Goal: Task Accomplishment & Management: Use online tool/utility

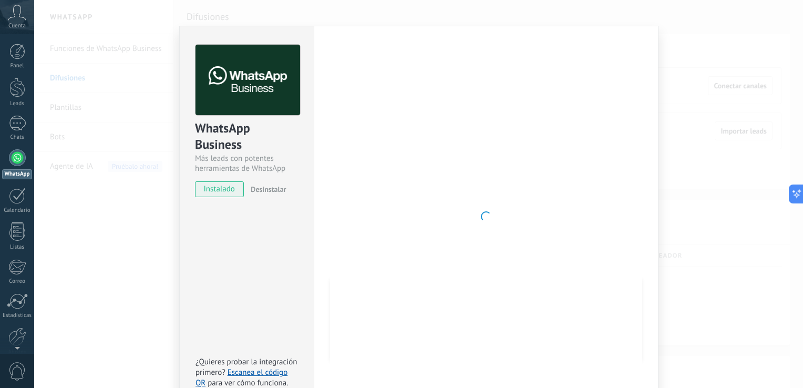
scroll to position [31, 0]
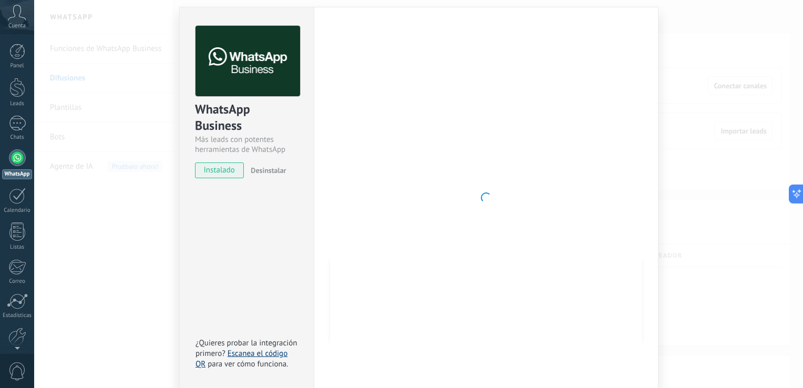
click at [254, 354] on link "Escanea el código QR" at bounding box center [242, 358] width 92 height 20
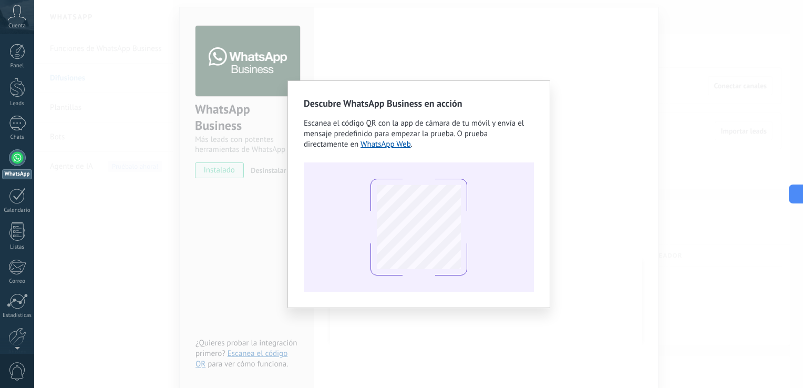
click at [665, 214] on div "Descubre WhatsApp Business en acción Escanea el código QR con la app de cámara …" at bounding box center [418, 194] width 769 height 388
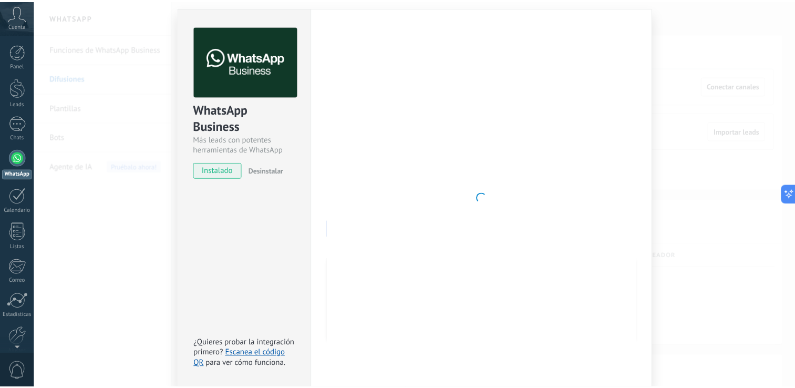
scroll to position [0, 0]
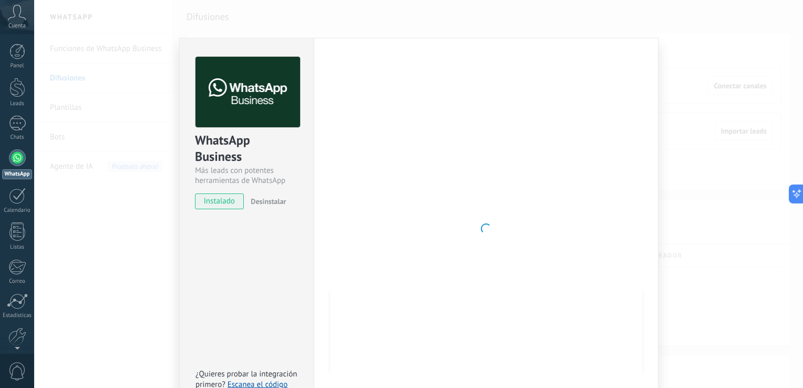
click at [13, 7] on icon at bounding box center [17, 13] width 18 height 16
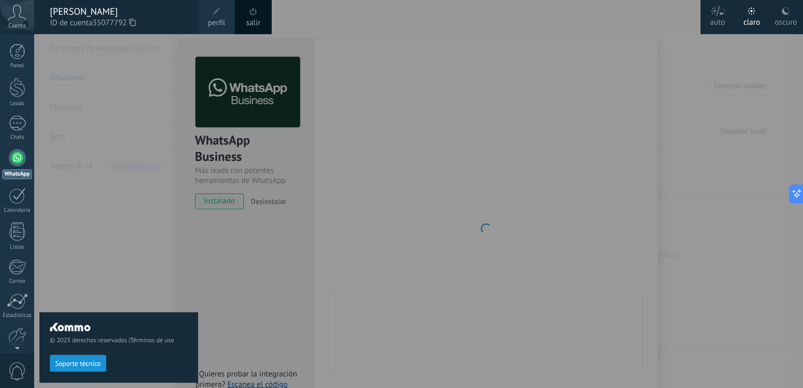
click at [432, 178] on div at bounding box center [435, 194] width 803 height 388
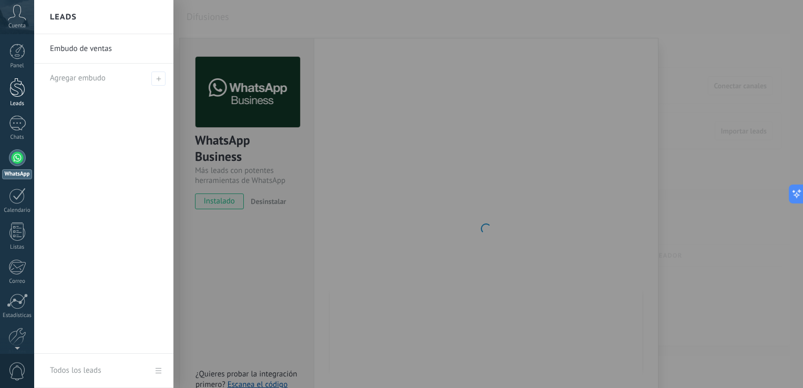
click at [19, 107] on div "Leads" at bounding box center [17, 103] width 30 height 7
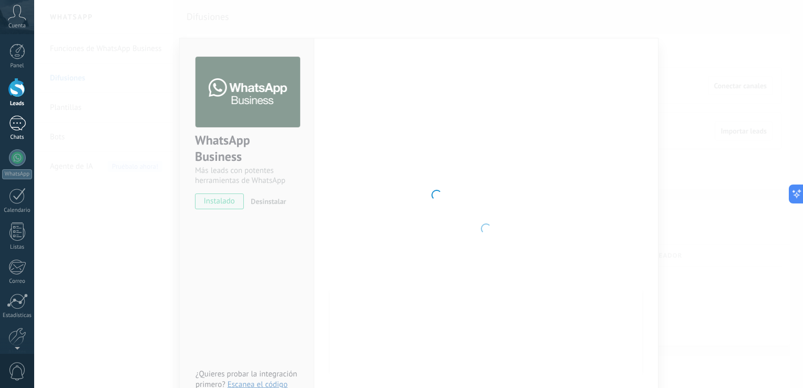
click at [22, 119] on div at bounding box center [17, 123] width 17 height 15
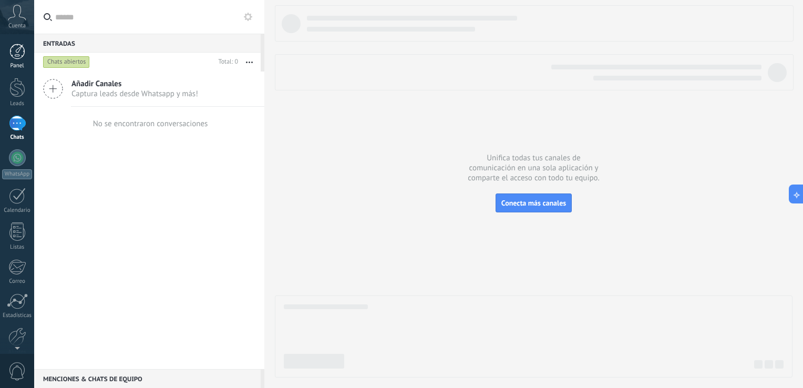
click at [14, 51] on div at bounding box center [17, 52] width 16 height 16
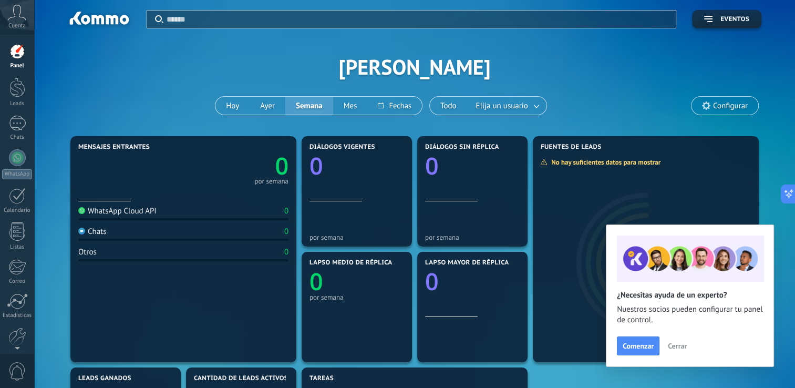
click at [685, 343] on span "Cerrar" at bounding box center [677, 345] width 19 height 7
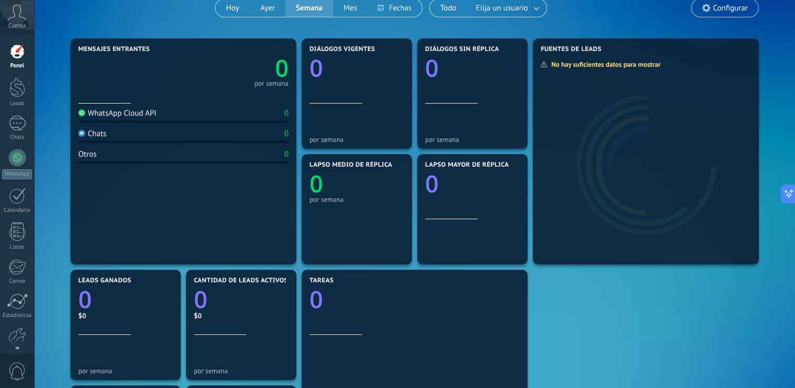
scroll to position [53, 0]
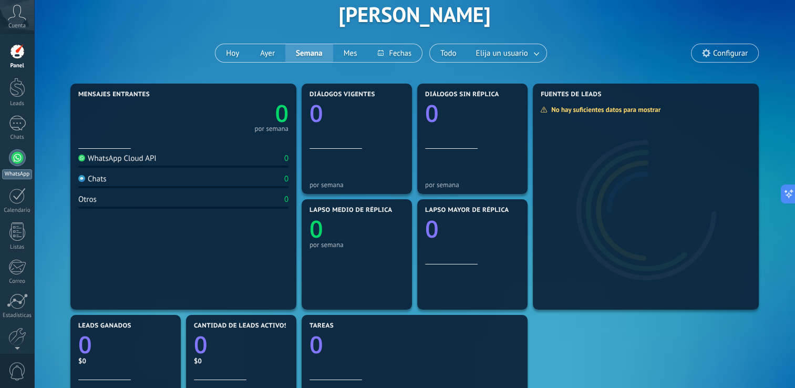
click at [22, 159] on div at bounding box center [17, 157] width 17 height 17
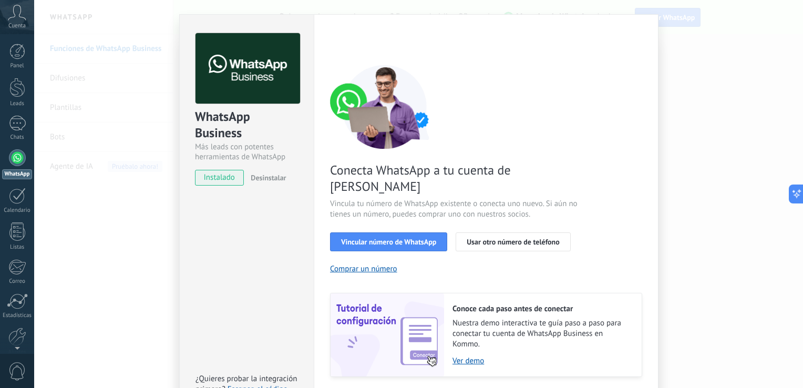
scroll to position [43, 0]
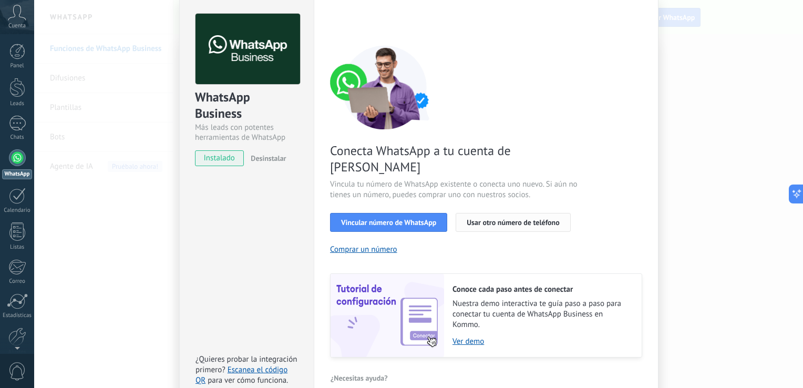
click at [532, 213] on button "Usar otro número de teléfono" at bounding box center [513, 222] width 115 height 19
